Goal: Information Seeking & Learning: Find specific fact

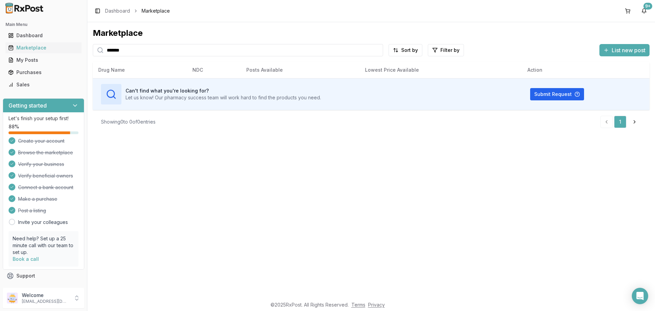
drag, startPoint x: 0, startPoint y: 0, endPoint x: 132, endPoint y: 52, distance: 142.2
click at [132, 52] on input "*******" at bounding box center [238, 50] width 290 height 12
click at [32, 34] on div "Dashboard" at bounding box center [43, 35] width 71 height 7
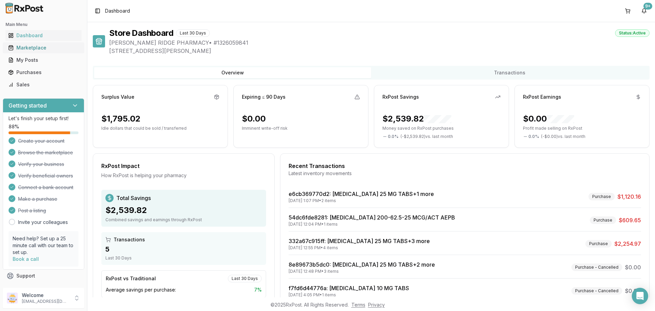
click at [38, 45] on div "Marketplace" at bounding box center [43, 47] width 71 height 7
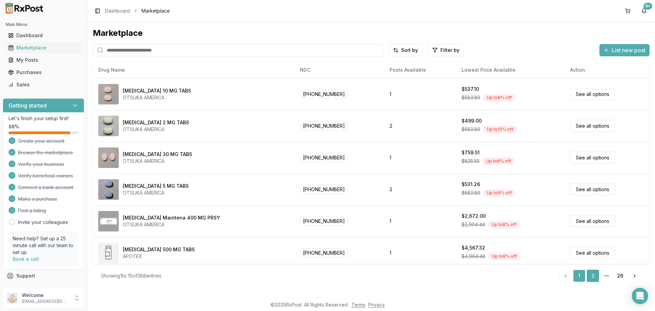
click at [592, 276] on link "2" at bounding box center [593, 276] width 12 height 12
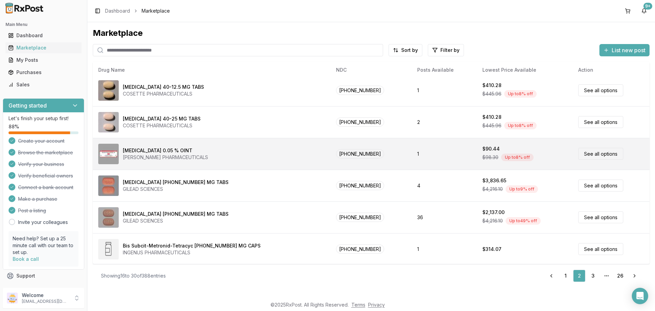
scroll to position [290, 0]
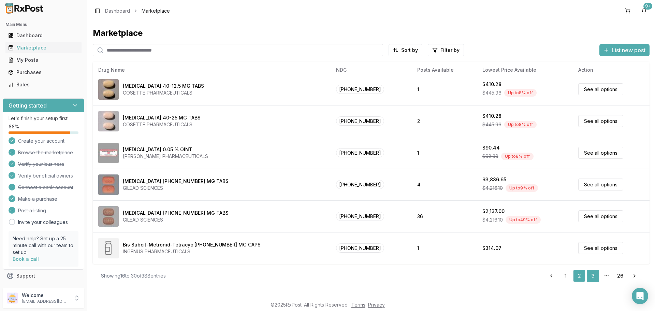
click at [595, 276] on link "3" at bounding box center [593, 276] width 12 height 12
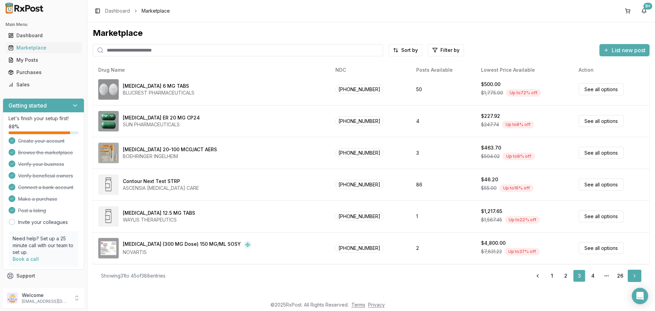
click at [631, 275] on link "Next" at bounding box center [635, 276] width 14 height 12
click at [591, 274] on link "4" at bounding box center [593, 276] width 12 height 12
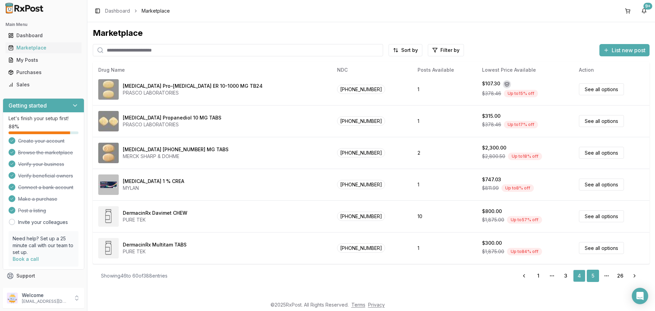
click at [595, 275] on link "5" at bounding box center [593, 276] width 12 height 12
click at [629, 277] on link "Next" at bounding box center [635, 276] width 14 height 12
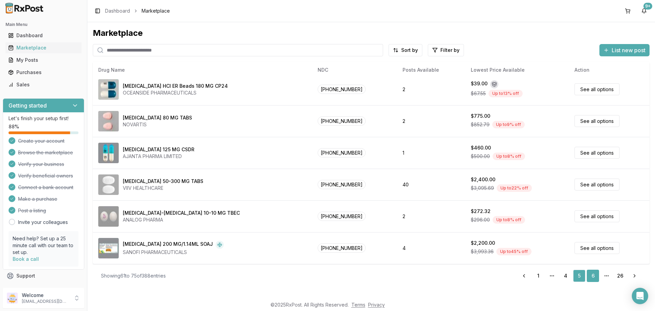
click at [591, 276] on link "6" at bounding box center [593, 276] width 12 height 12
click at [594, 278] on link "6" at bounding box center [593, 276] width 12 height 12
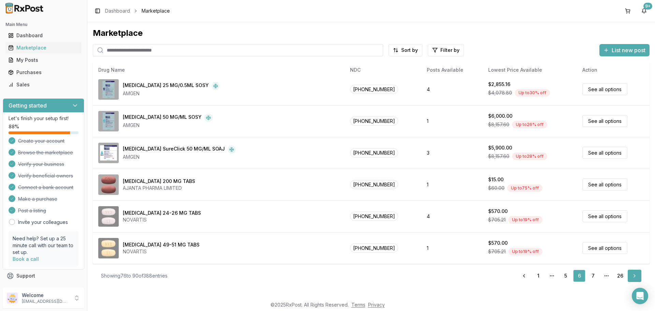
click at [632, 274] on link "Next" at bounding box center [635, 276] width 14 height 12
click at [596, 274] on link "7" at bounding box center [593, 276] width 12 height 12
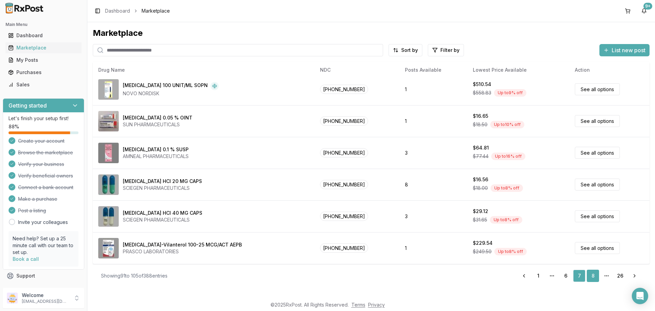
click at [596, 274] on link "8" at bounding box center [593, 276] width 12 height 12
click at [637, 275] on link "Next" at bounding box center [635, 276] width 14 height 12
click at [597, 278] on link "8" at bounding box center [593, 276] width 12 height 12
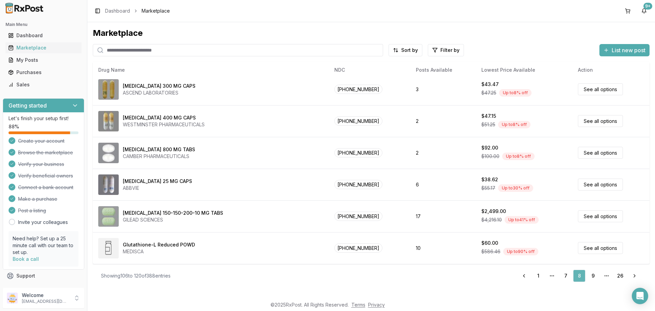
click at [580, 278] on link "8" at bounding box center [579, 276] width 12 height 12
click at [568, 276] on link "7" at bounding box center [566, 276] width 12 height 12
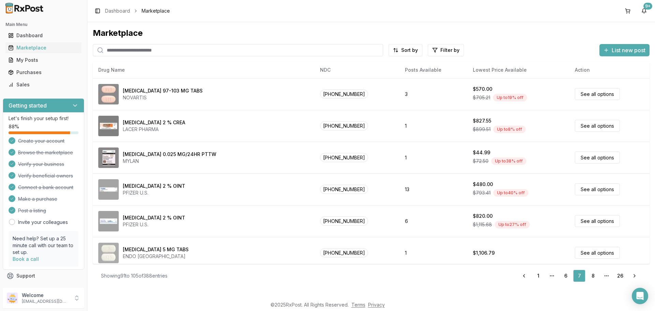
click at [106, 49] on input "search" at bounding box center [238, 50] width 290 height 12
type input "**********"
